Goal: Information Seeking & Learning: Learn about a topic

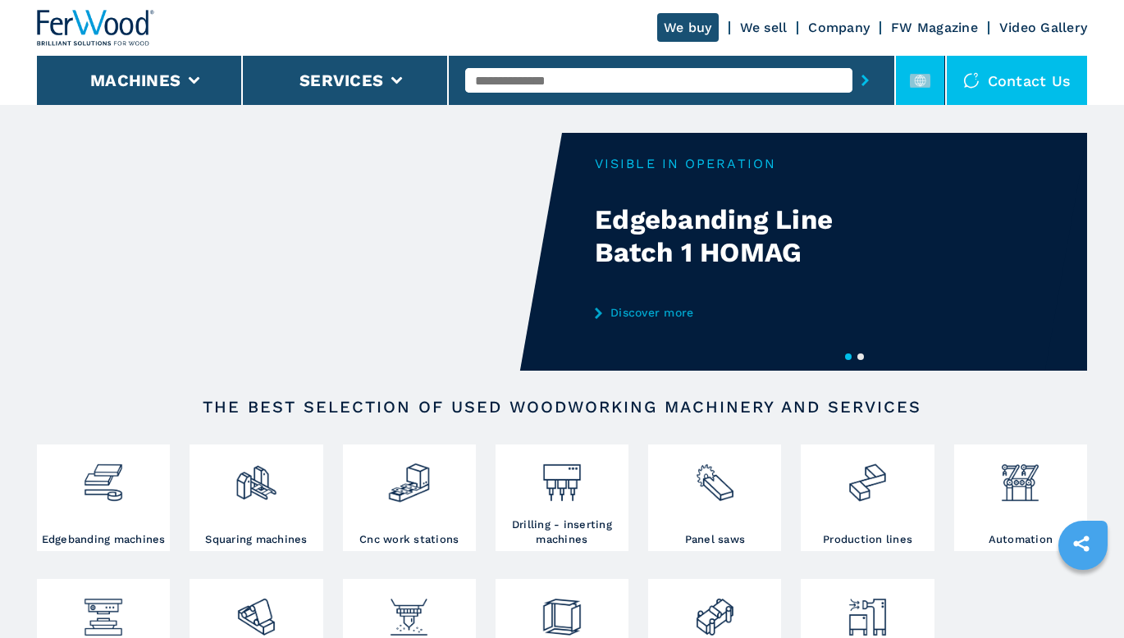
click at [921, 84] on rect at bounding box center [920, 81] width 21 height 14
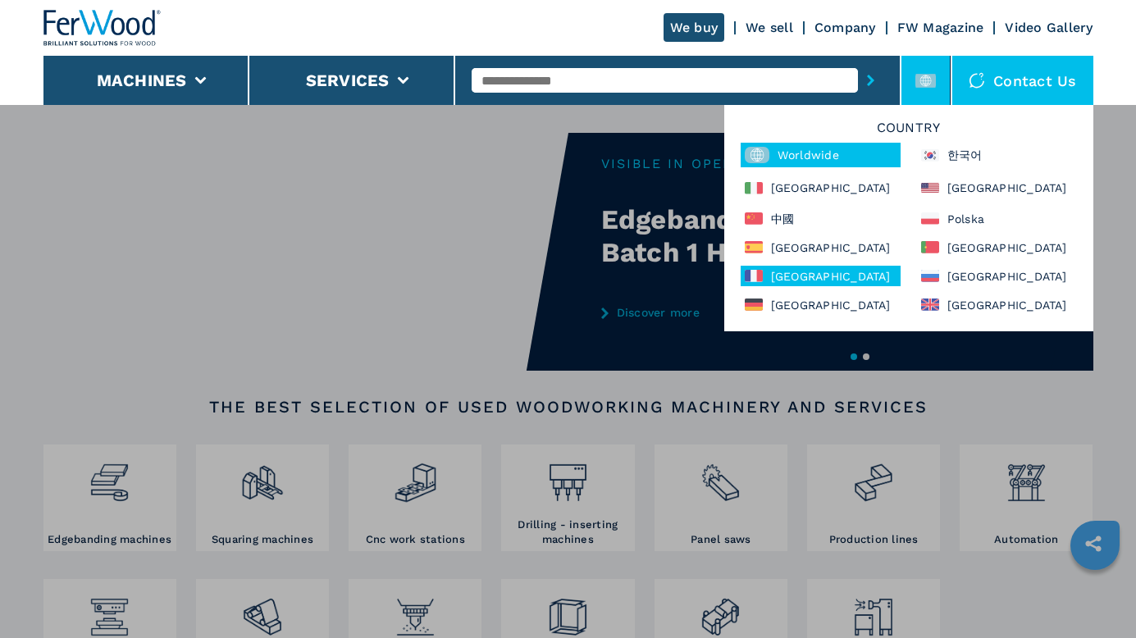
click at [802, 281] on div "France" at bounding box center [821, 276] width 160 height 21
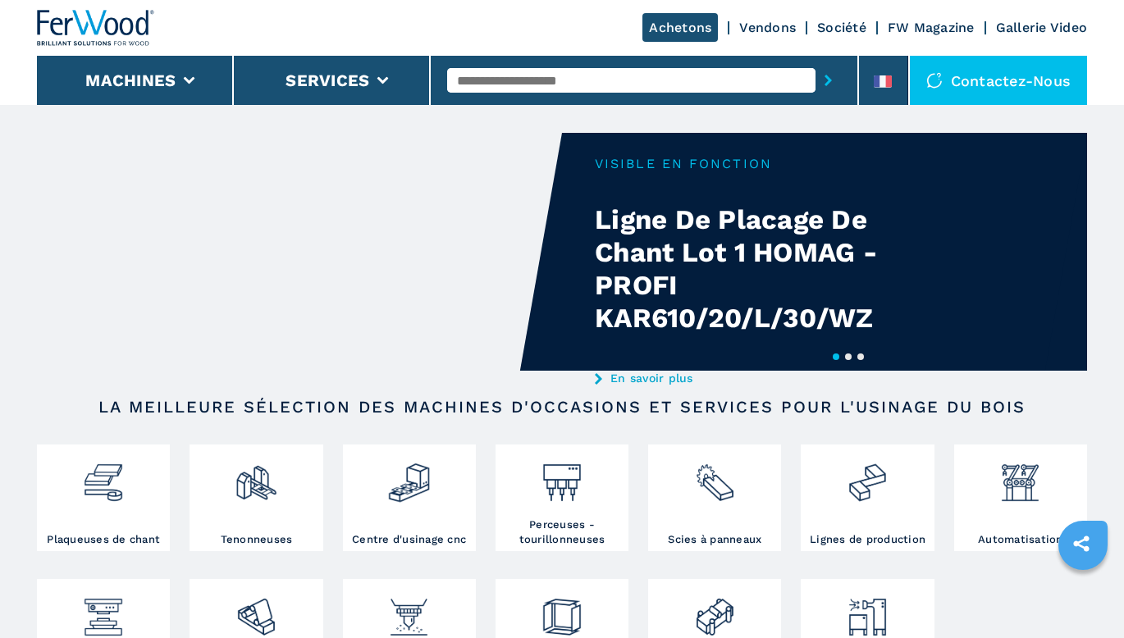
scroll to position [164, 0]
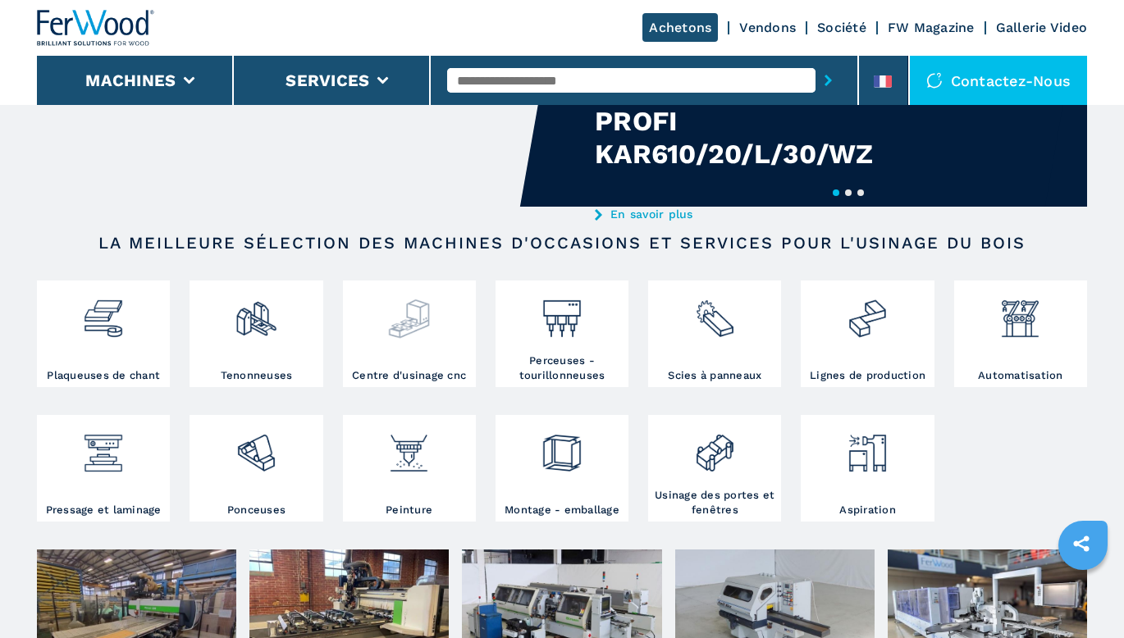
click at [404, 342] on div at bounding box center [409, 327] width 125 height 84
click at [403, 326] on img at bounding box center [408, 313] width 43 height 56
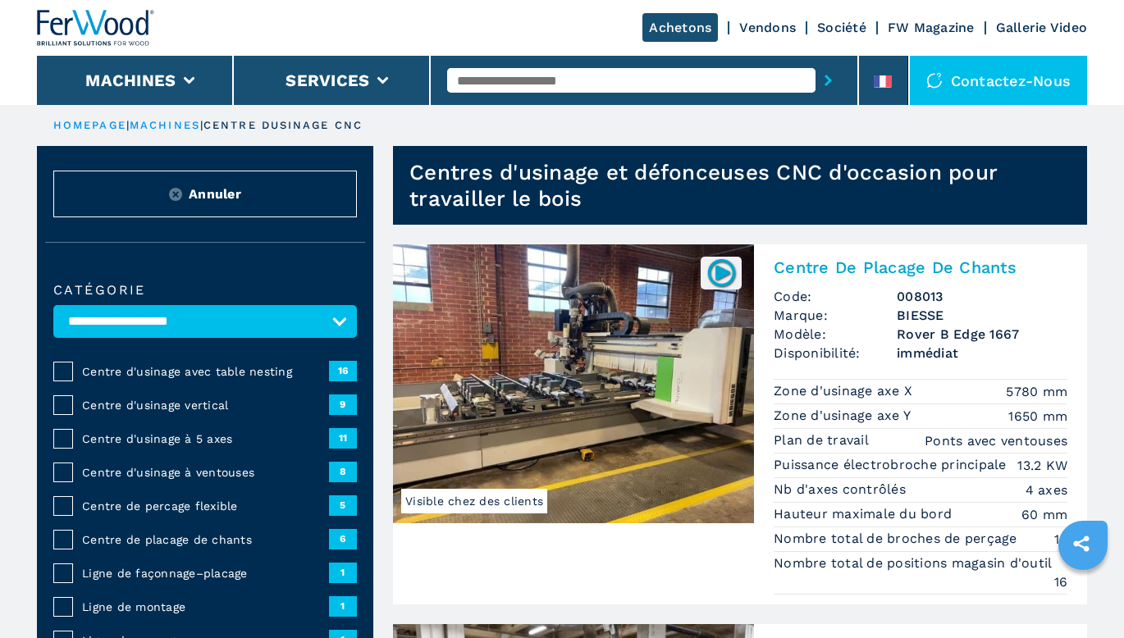
click at [114, 432] on span "Centre d'usinage à 5 axes" at bounding box center [205, 439] width 247 height 16
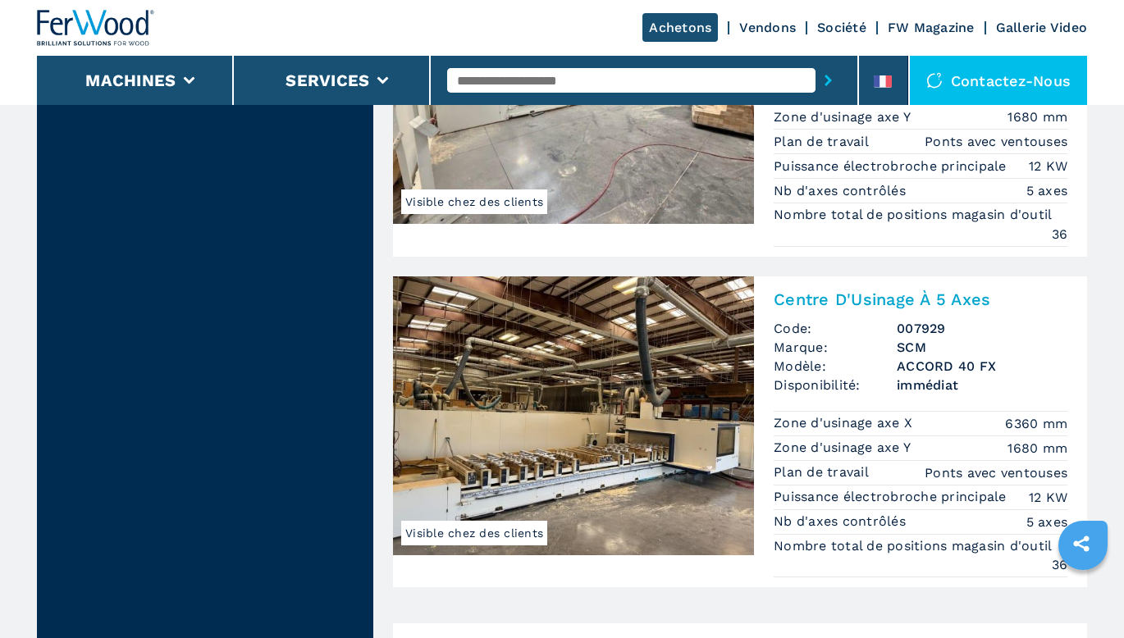
scroll to position [3610, 0]
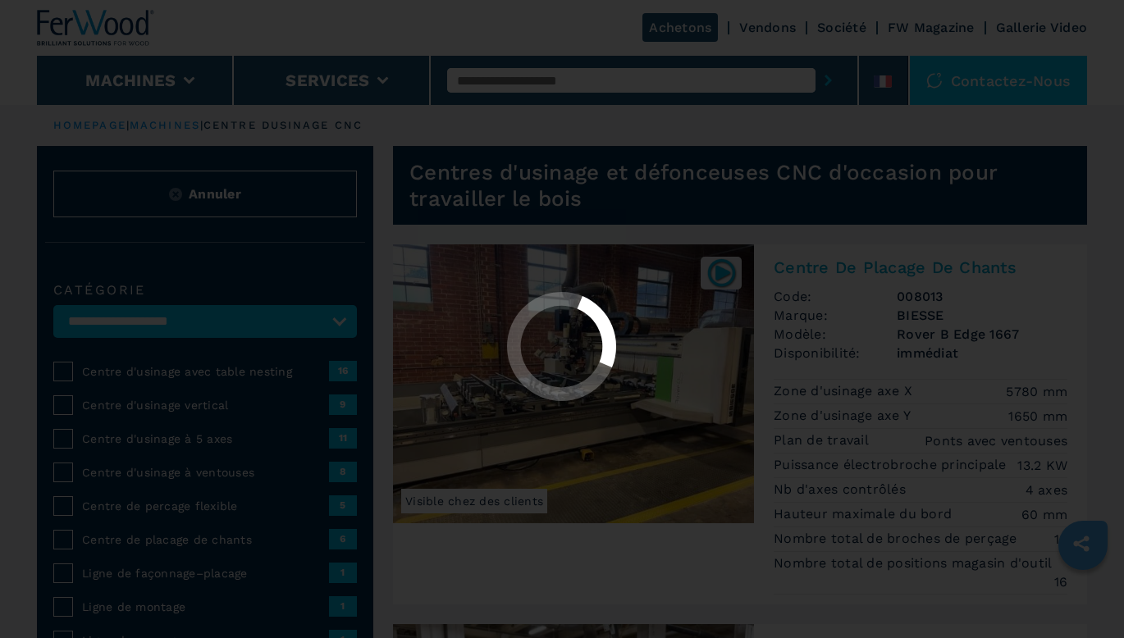
select select "**********"
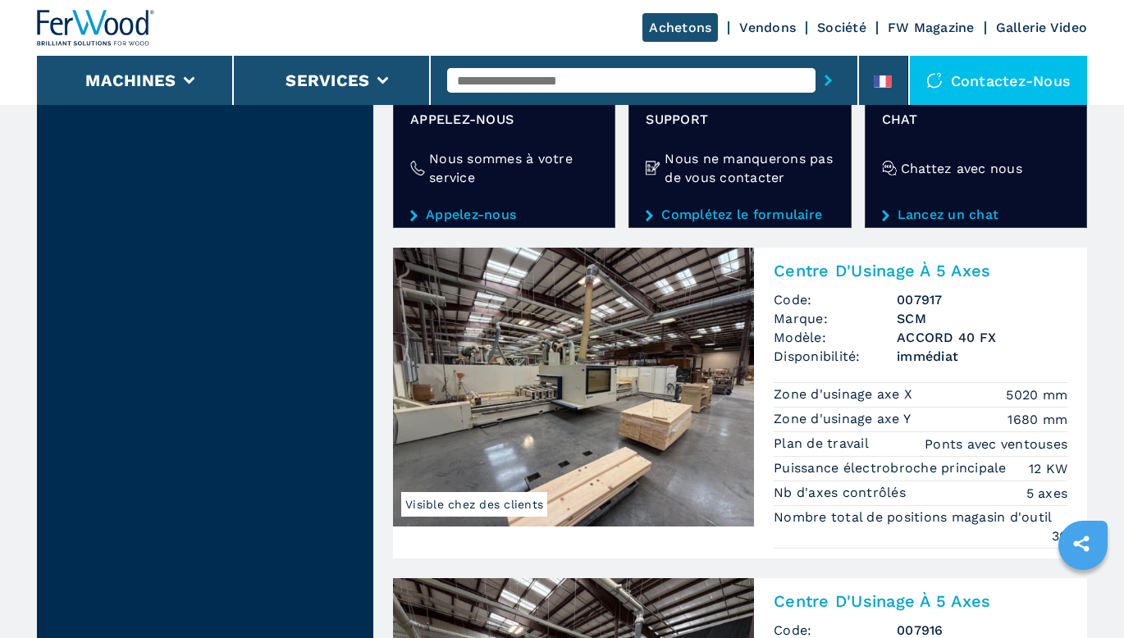
scroll to position [2953, 0]
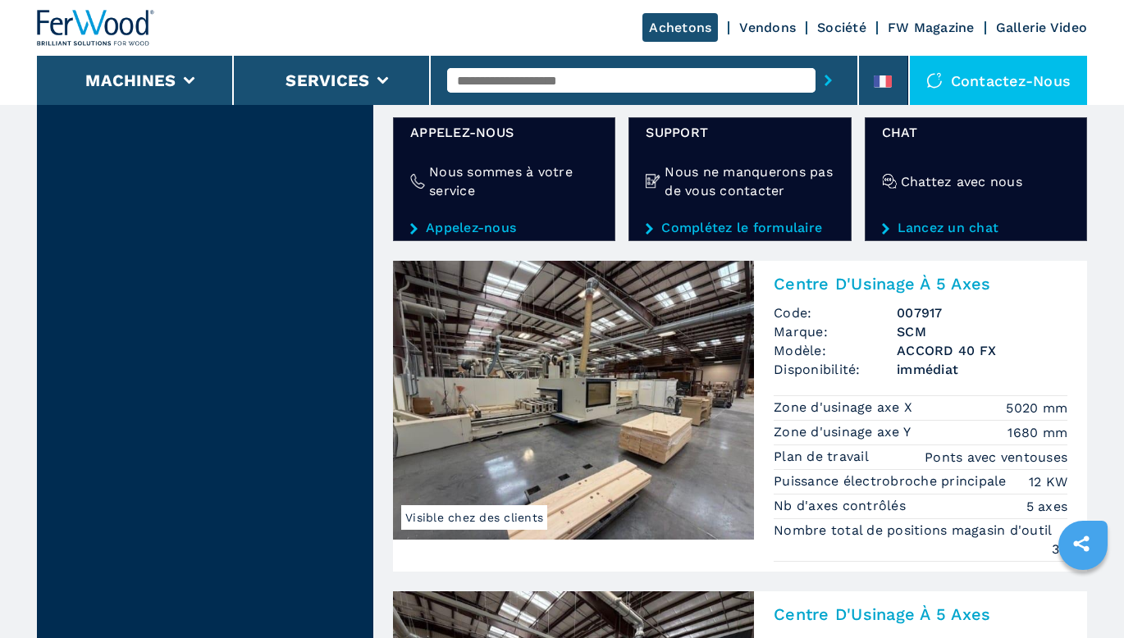
click at [592, 436] on img at bounding box center [573, 400] width 361 height 279
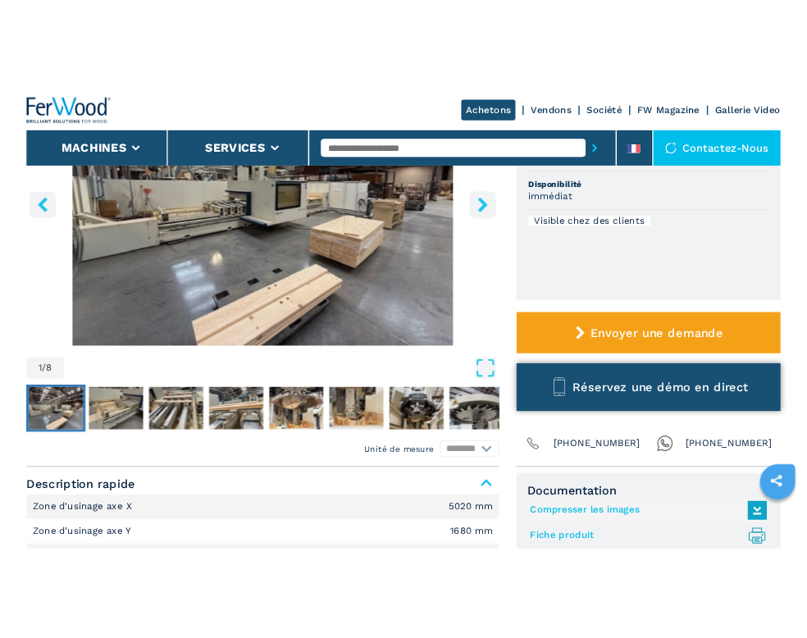
scroll to position [410, 0]
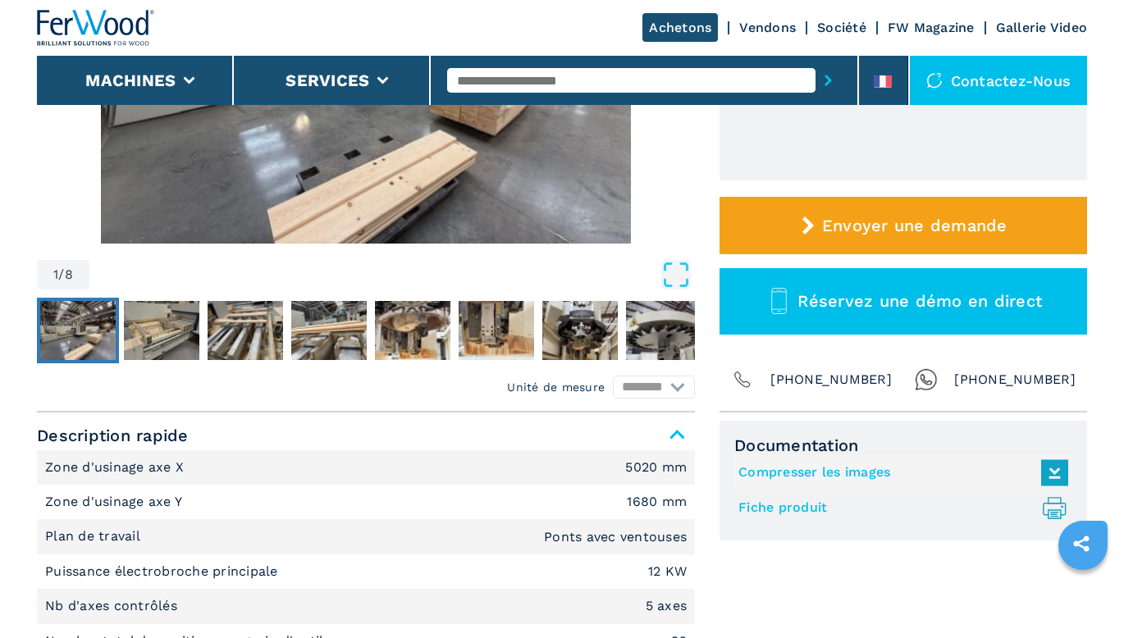
click at [778, 506] on link "Fiche produit .prefix__st0{stroke-linecap:round;stroke-linejoin:round}.prefix__…" at bounding box center [899, 508] width 322 height 27
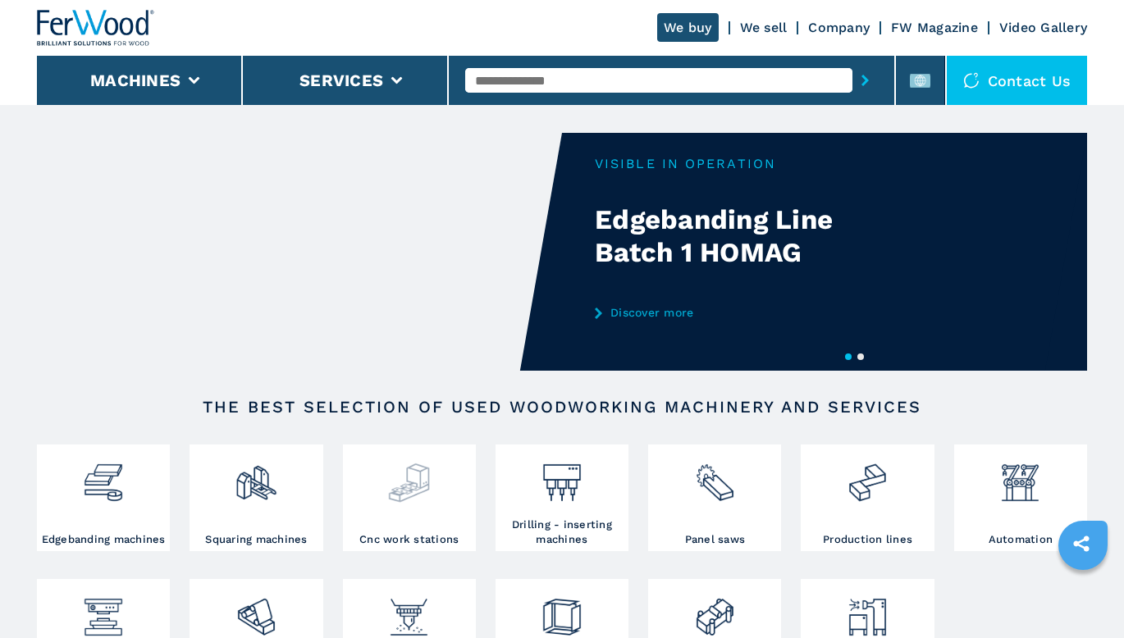
click at [403, 513] on div at bounding box center [409, 491] width 125 height 84
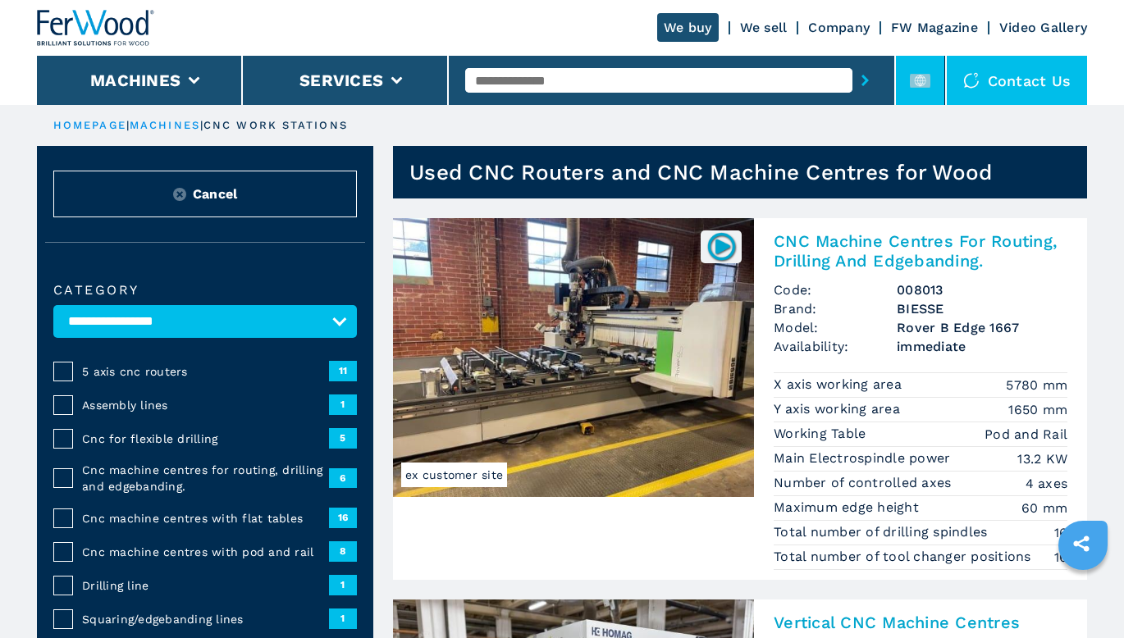
click at [920, 80] on icon at bounding box center [919, 80] width 11 height 11
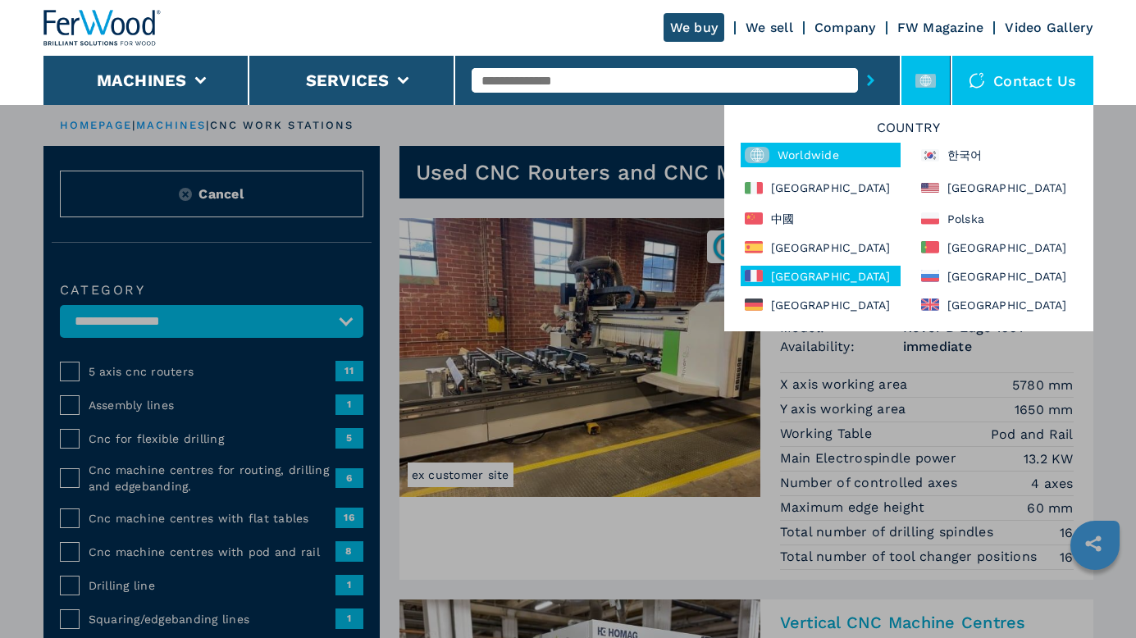
click at [792, 281] on div "France" at bounding box center [821, 276] width 160 height 21
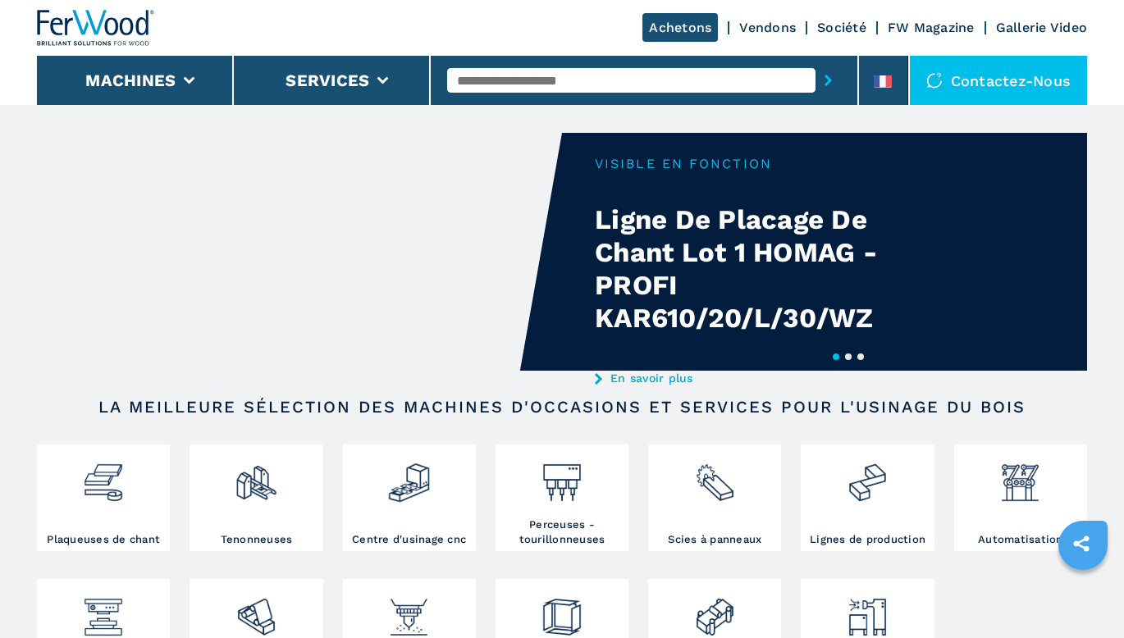
scroll to position [164, 0]
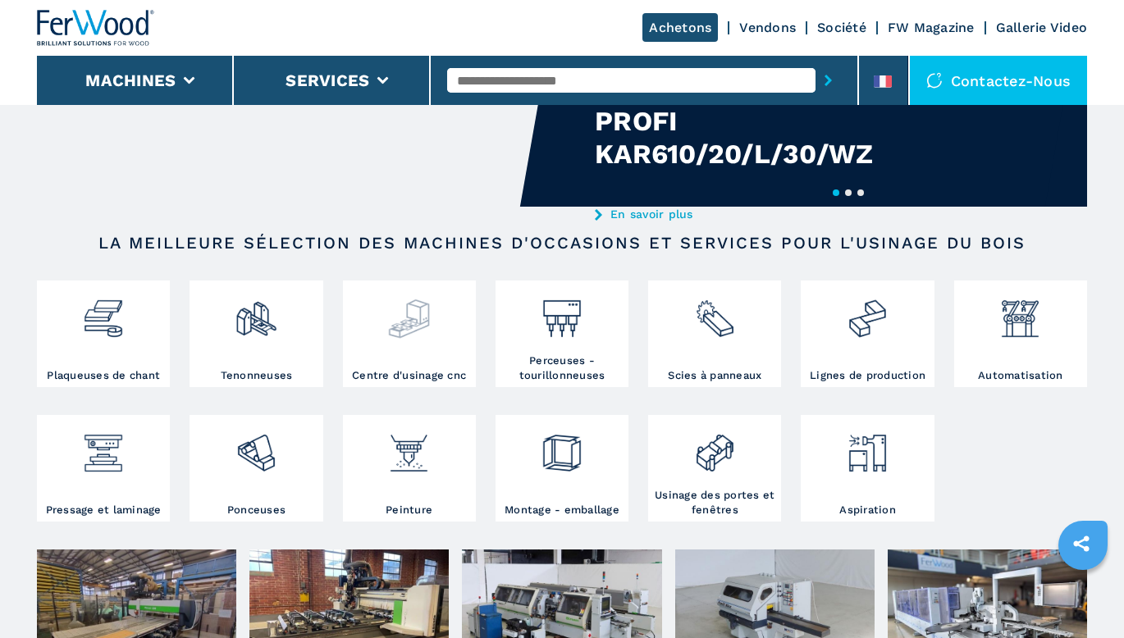
click at [399, 331] on img at bounding box center [408, 313] width 43 height 56
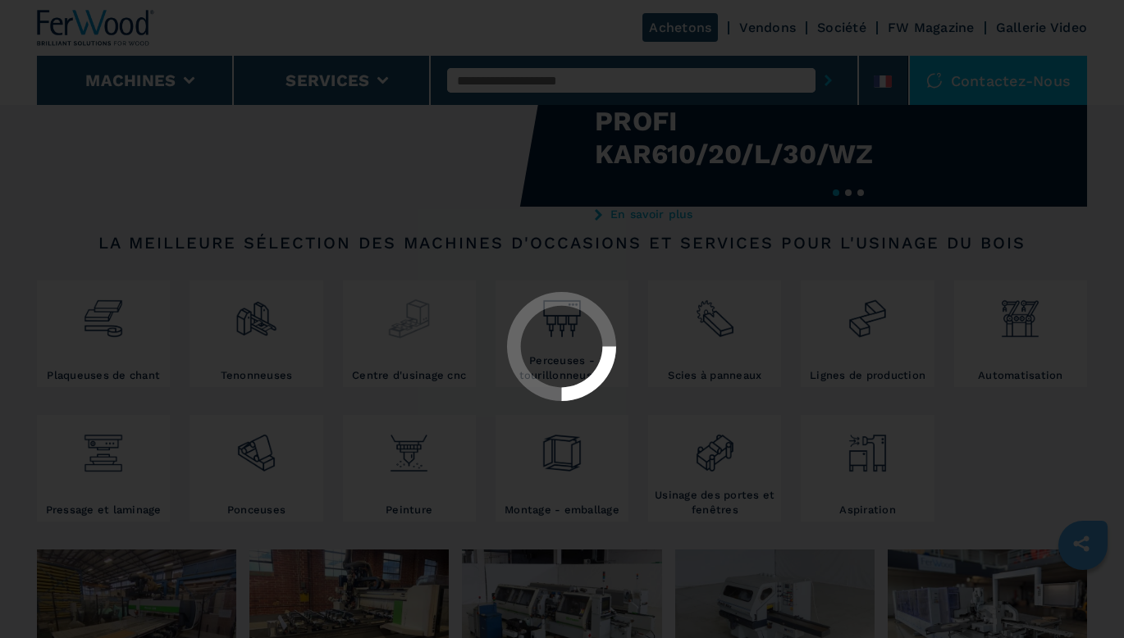
scroll to position [0, 0]
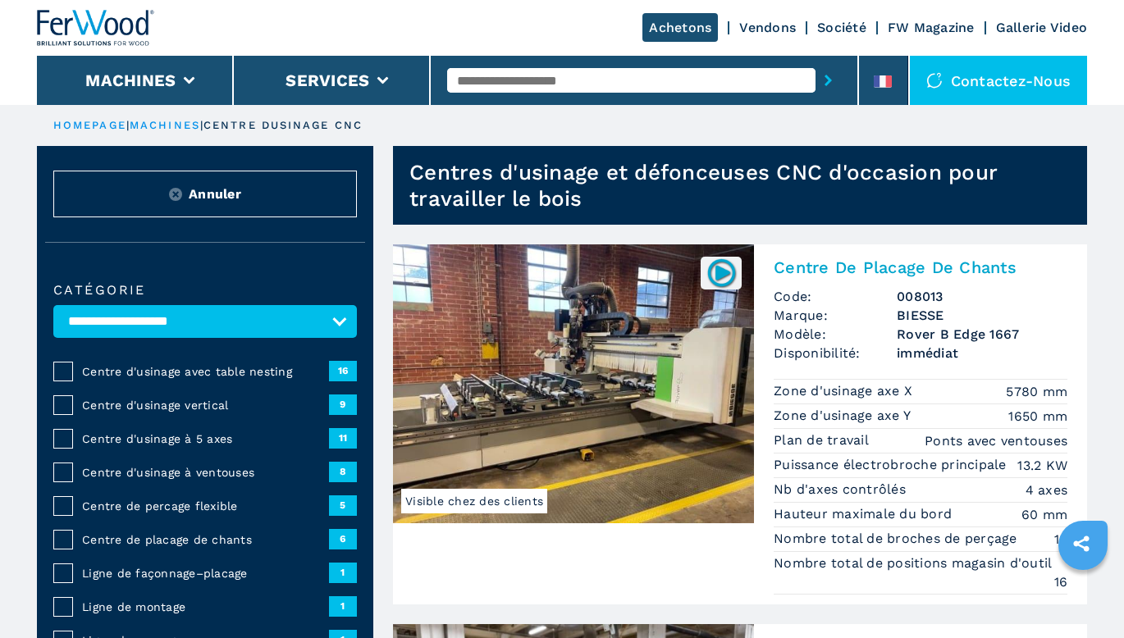
scroll to position [50, 0]
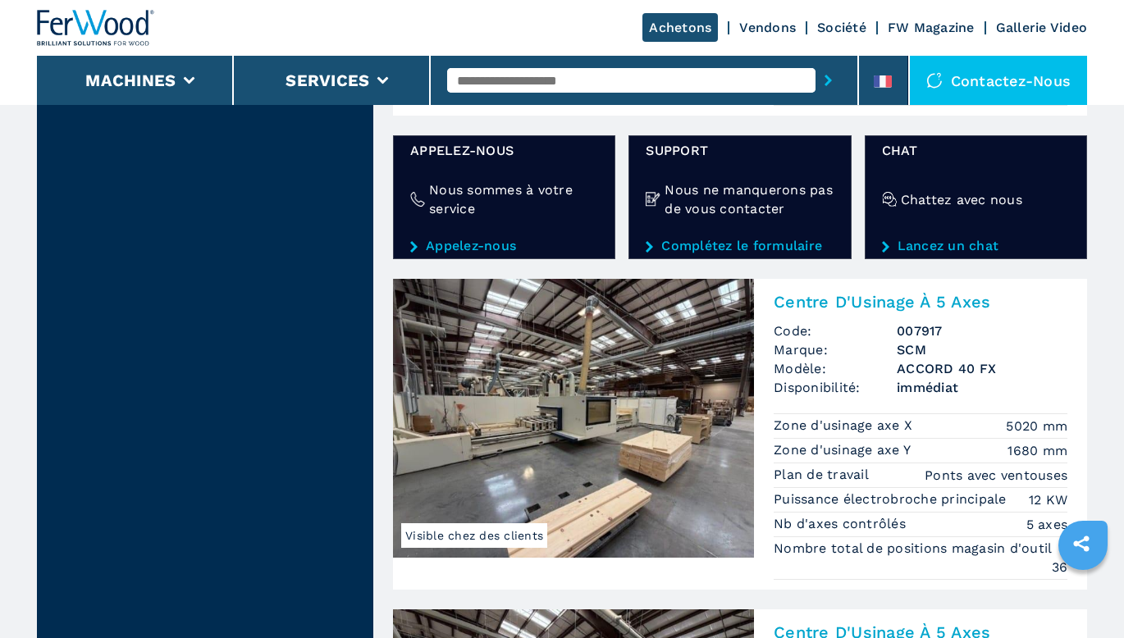
scroll to position [3043, 0]
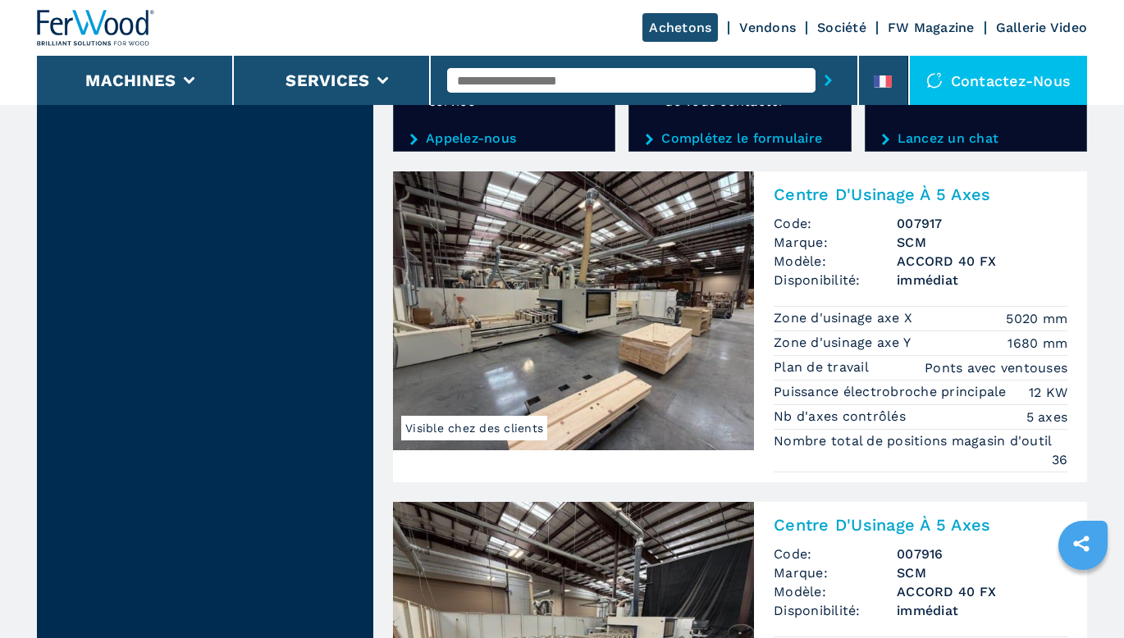
click at [621, 381] on img at bounding box center [573, 310] width 361 height 279
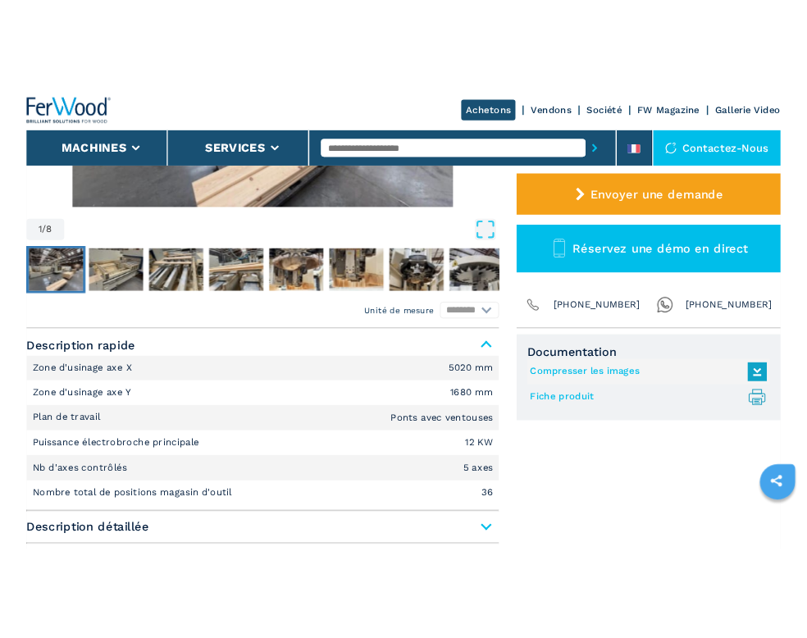
scroll to position [492, 0]
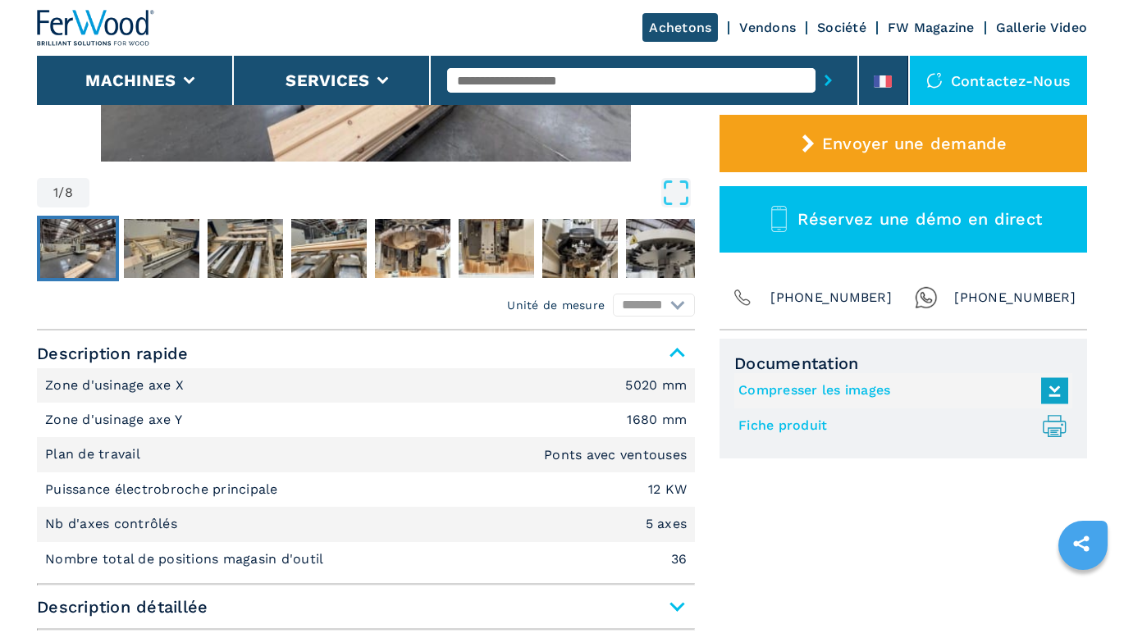
click at [865, 391] on link "Compresser les images" at bounding box center [899, 390] width 322 height 27
